Goal: Task Accomplishment & Management: Use online tool/utility

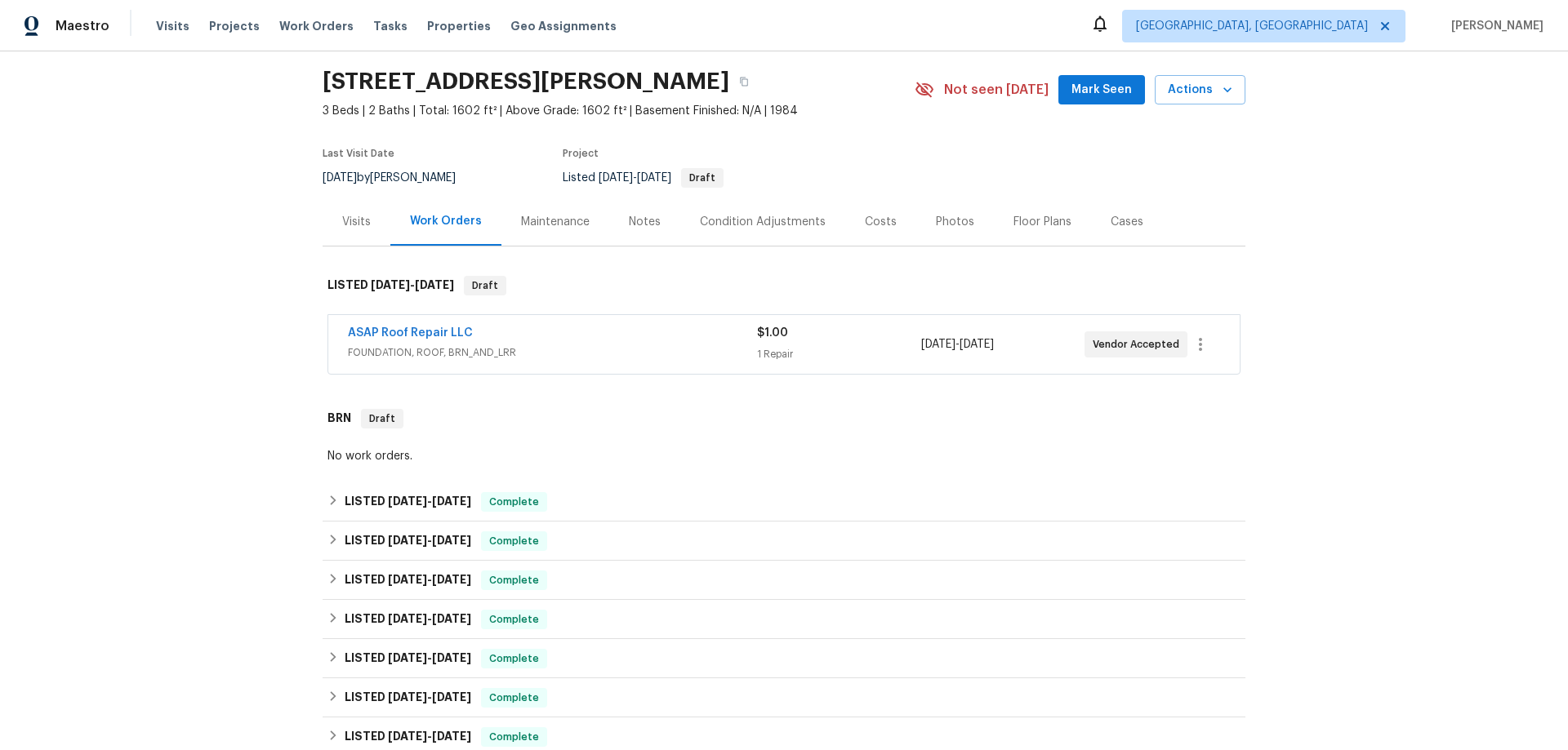
scroll to position [163, 0]
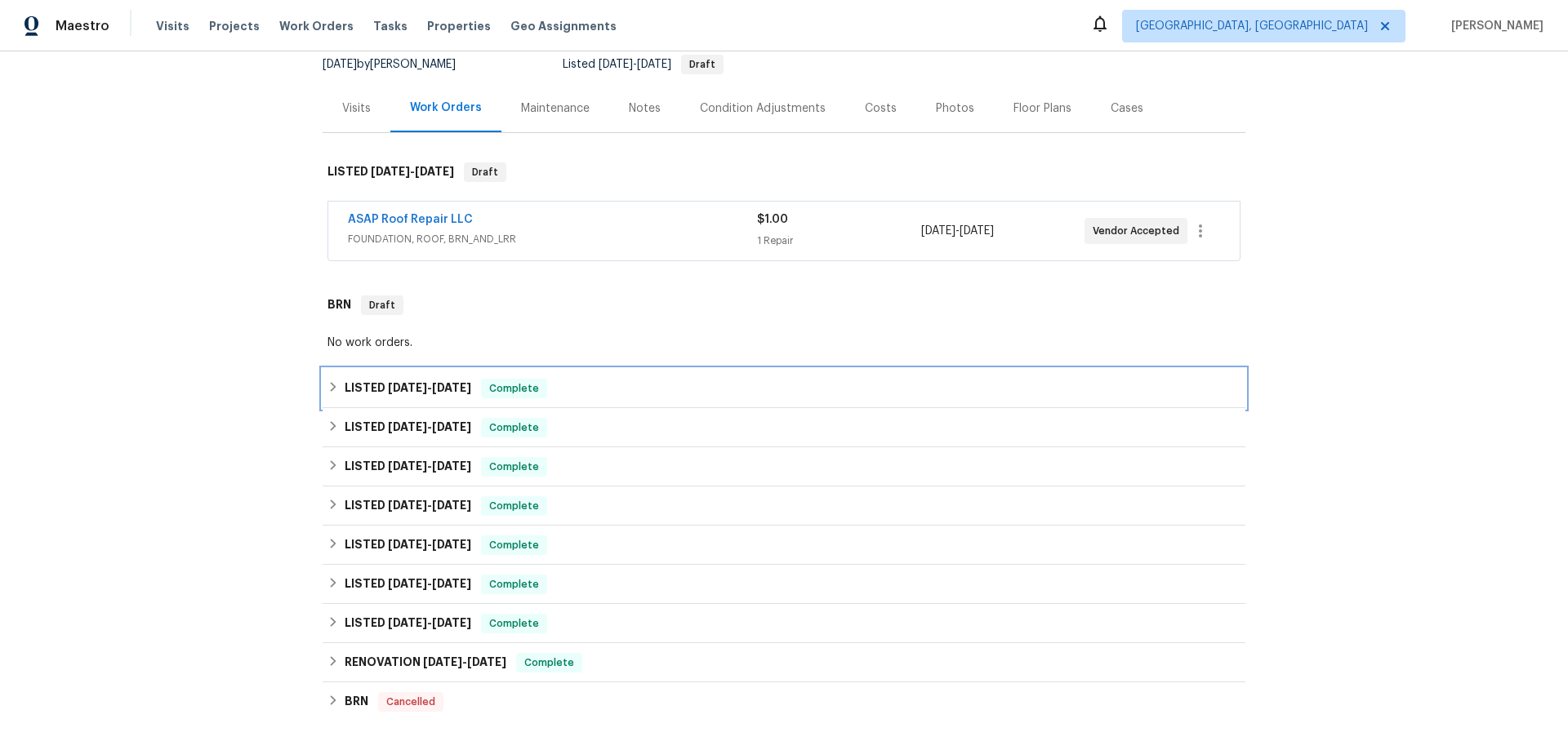
click at [328, 383] on icon at bounding box center [333, 387] width 12 height 12
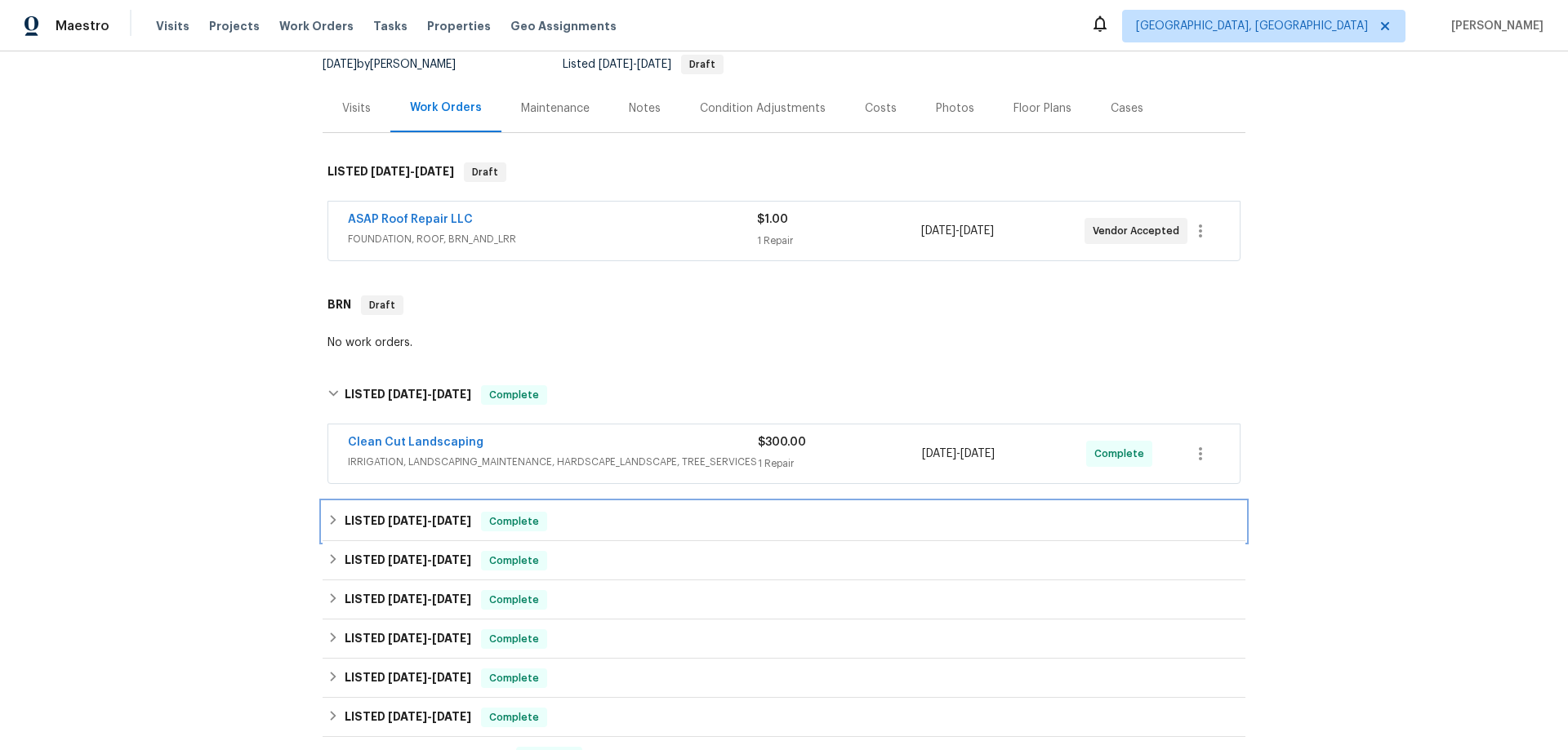
click at [331, 520] on icon at bounding box center [333, 520] width 6 height 10
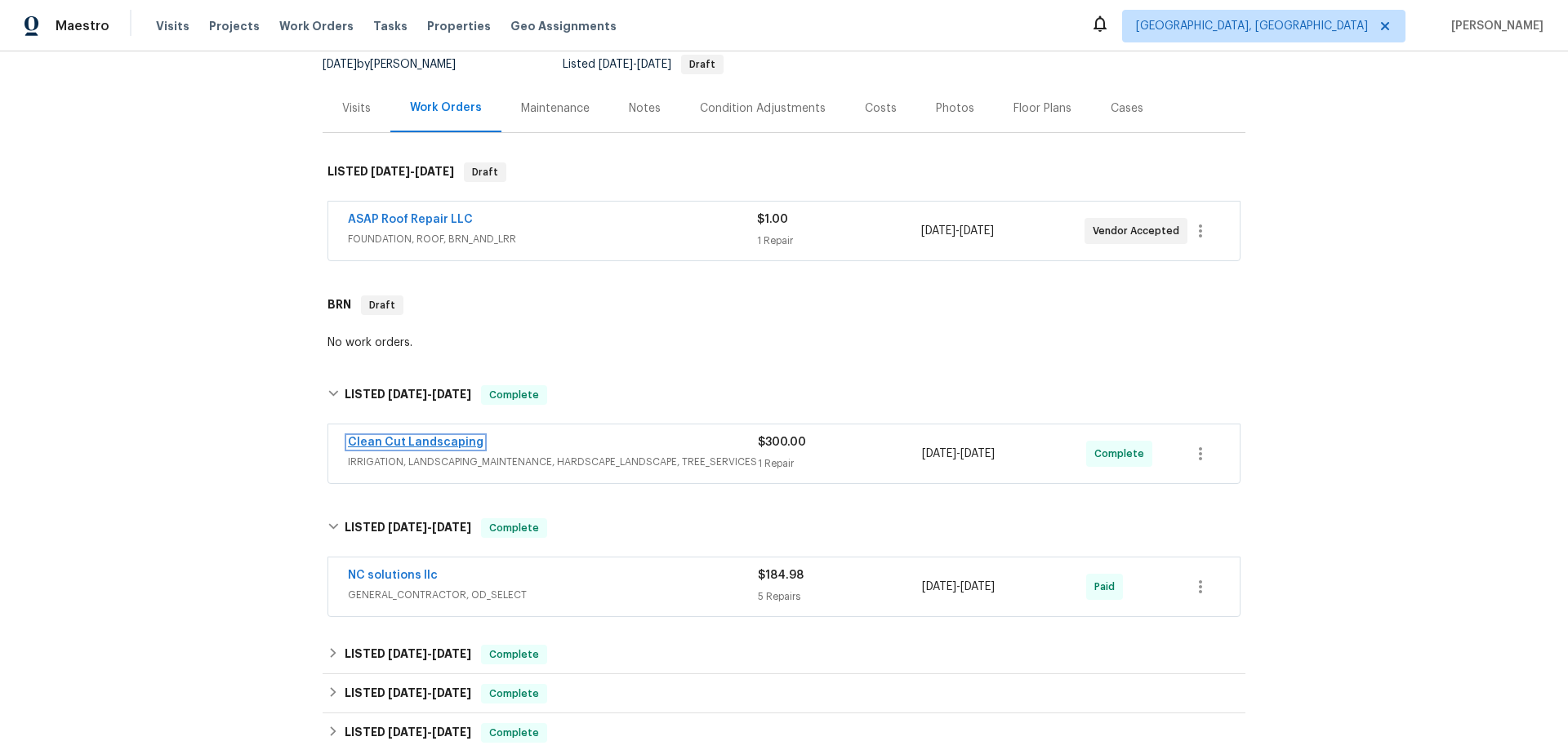
click at [435, 440] on link "Clean Cut Landscaping" at bounding box center [415, 443] width 136 height 12
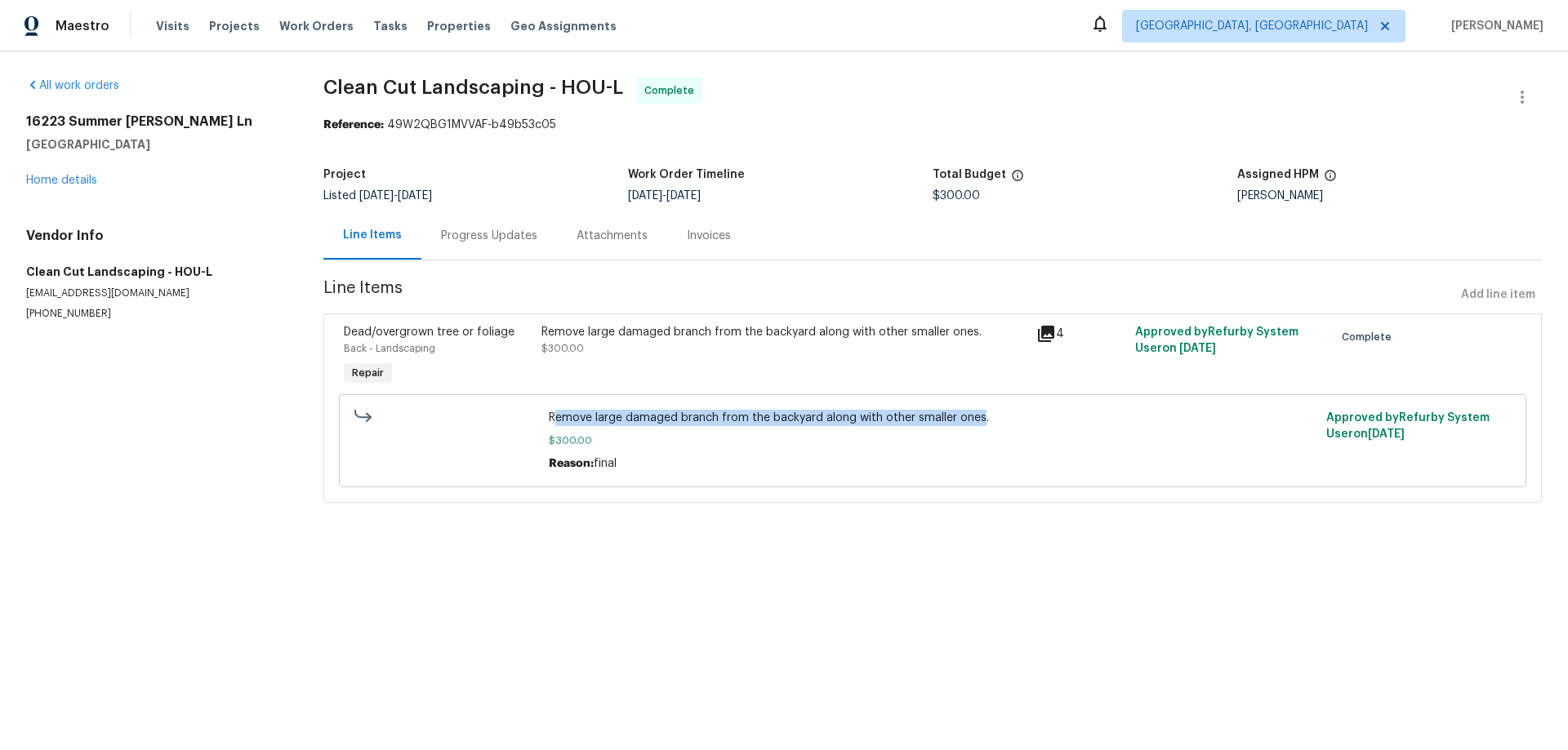
drag, startPoint x: 556, startPoint y: 418, endPoint x: 977, endPoint y: 419, distance: 421.0
click at [977, 419] on span "Remove large damaged branch from the backyard along with other smaller ones." at bounding box center [932, 417] width 767 height 16
click at [950, 452] on div "Remove large damaged branch from the backyard along with other smaller ones. $3…" at bounding box center [932, 440] width 767 height 62
drag, startPoint x: 977, startPoint y: 419, endPoint x: 548, endPoint y: 406, distance: 429.2
click at [548, 406] on div "Remove large damaged branch from the backyard along with other smaller ones. $3…" at bounding box center [932, 441] width 777 height 72
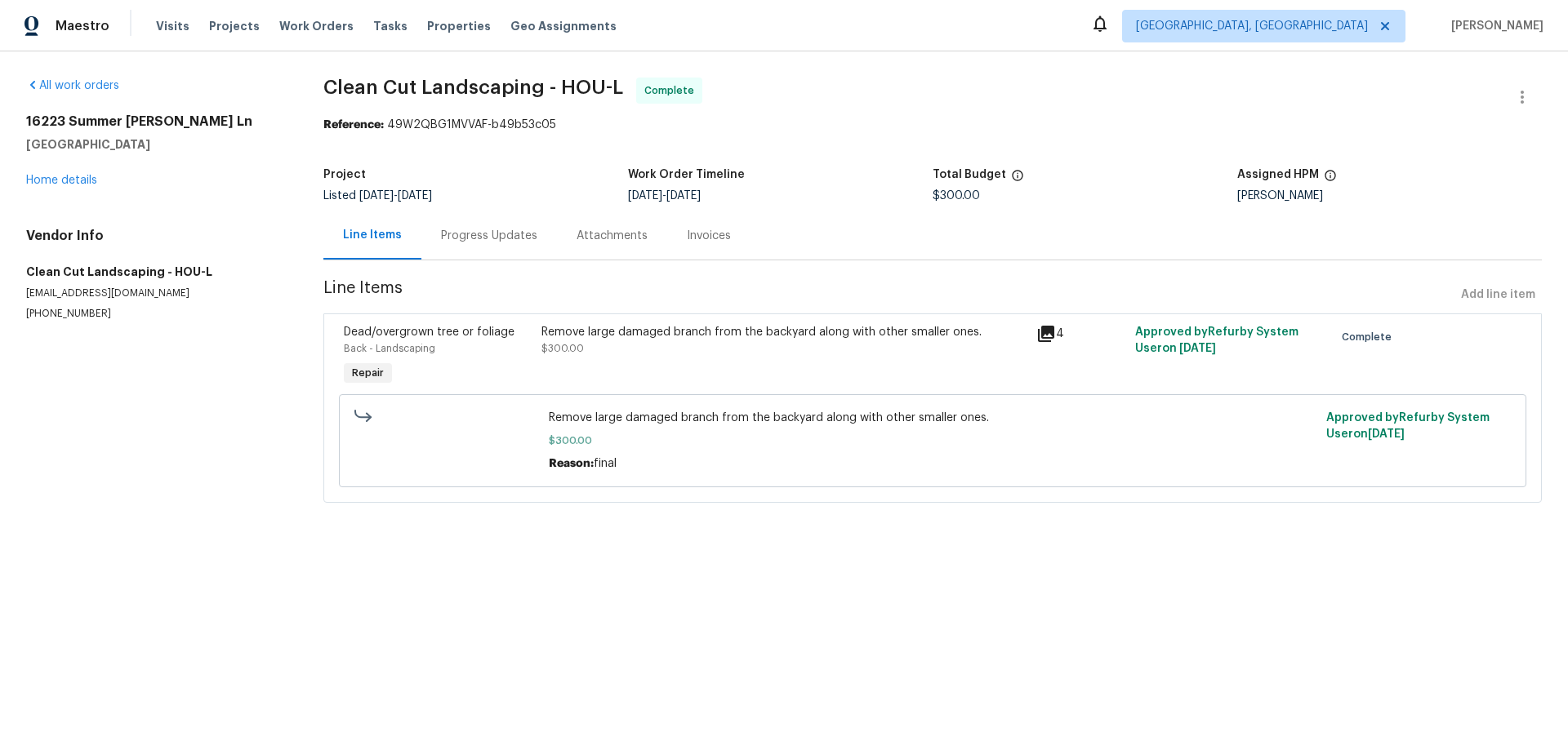
click at [685, 444] on span "$300.00" at bounding box center [932, 440] width 767 height 16
